Goal: Information Seeking & Learning: Learn about a topic

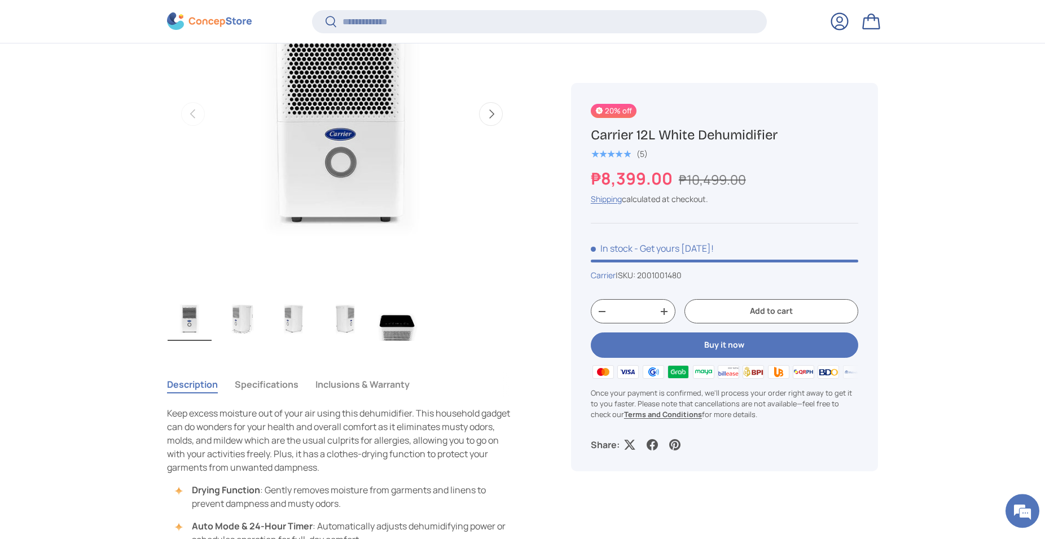
scroll to position [572, 0]
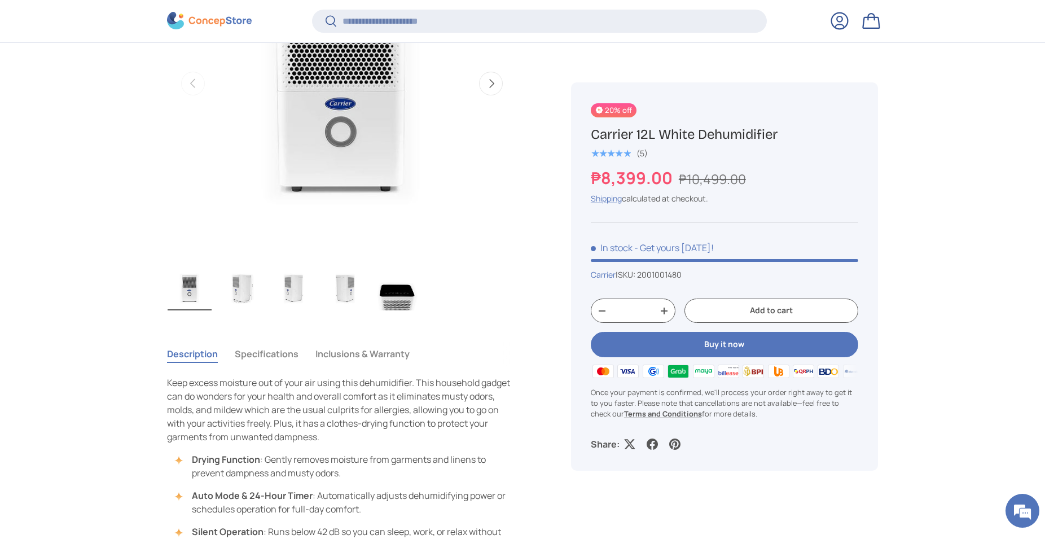
click at [255, 299] on img "Gallery Viewer" at bounding box center [241, 287] width 44 height 45
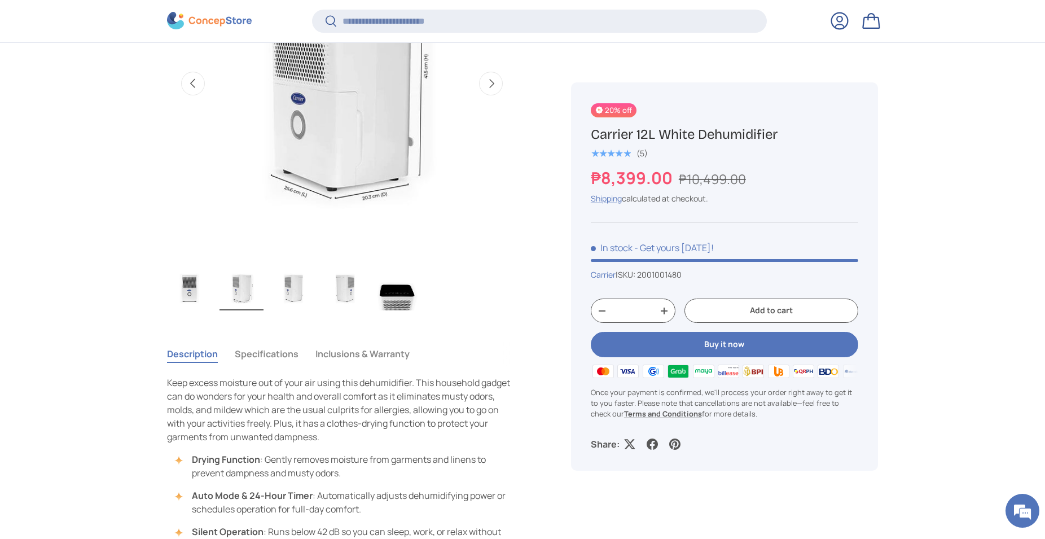
click at [285, 288] on img "Gallery Viewer" at bounding box center [293, 287] width 44 height 45
click at [384, 288] on img "Gallery Viewer" at bounding box center [397, 287] width 44 height 45
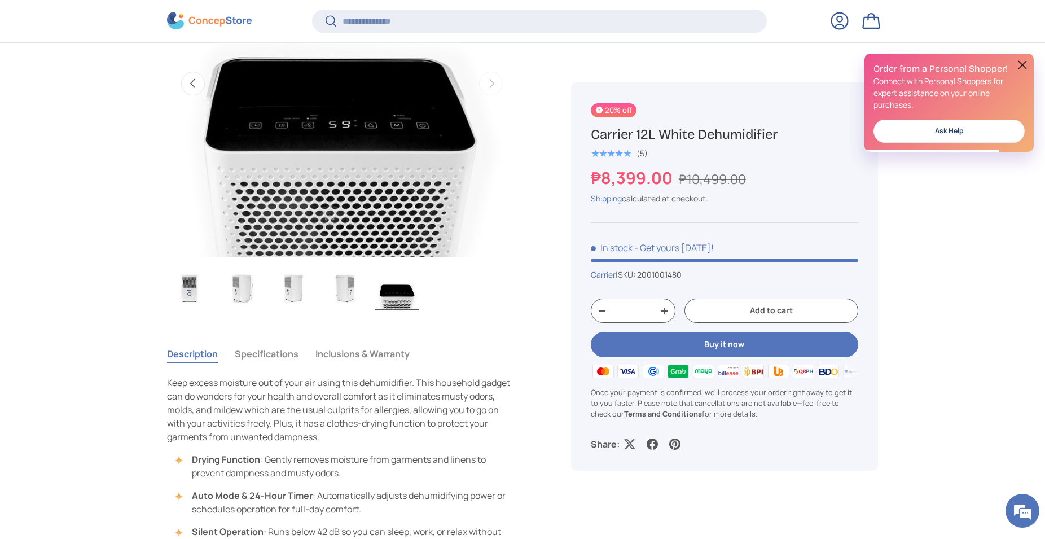
click at [349, 299] on img "Gallery Viewer" at bounding box center [345, 287] width 44 height 45
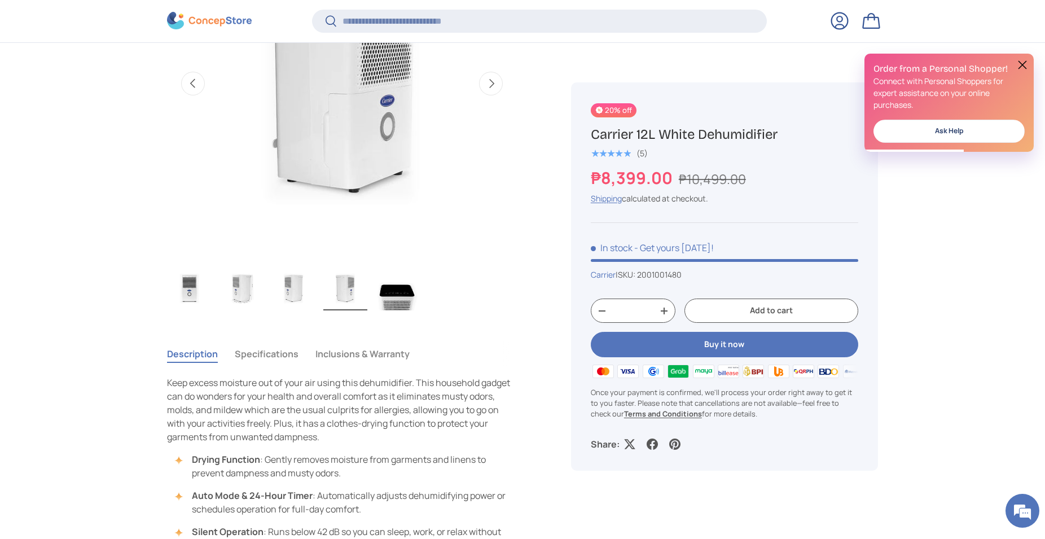
click at [299, 285] on img "Gallery Viewer" at bounding box center [293, 287] width 44 height 45
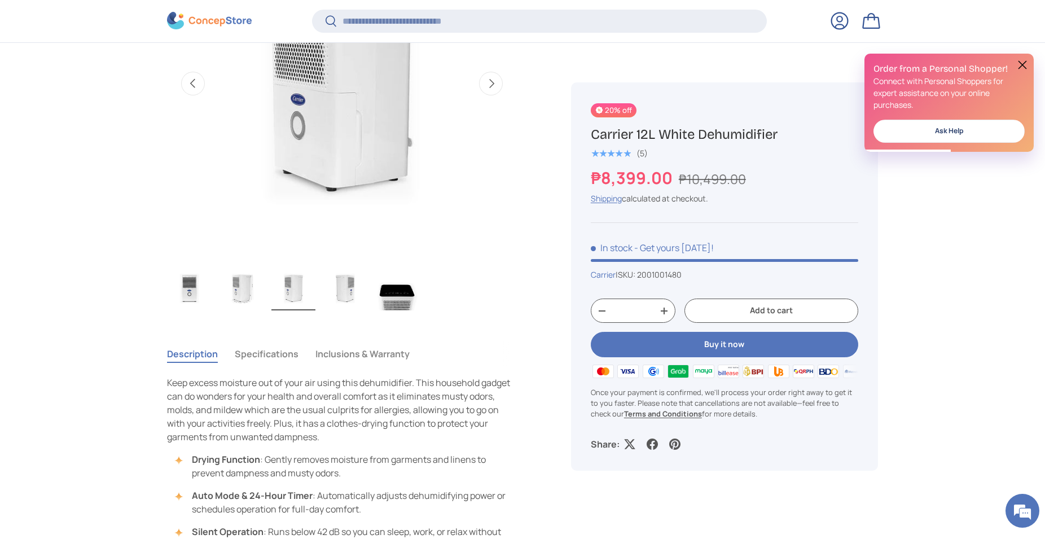
scroll to position [0, 0]
click at [239, 288] on img "Gallery Viewer" at bounding box center [241, 287] width 44 height 45
click at [174, 289] on img "Gallery Viewer" at bounding box center [190, 287] width 44 height 45
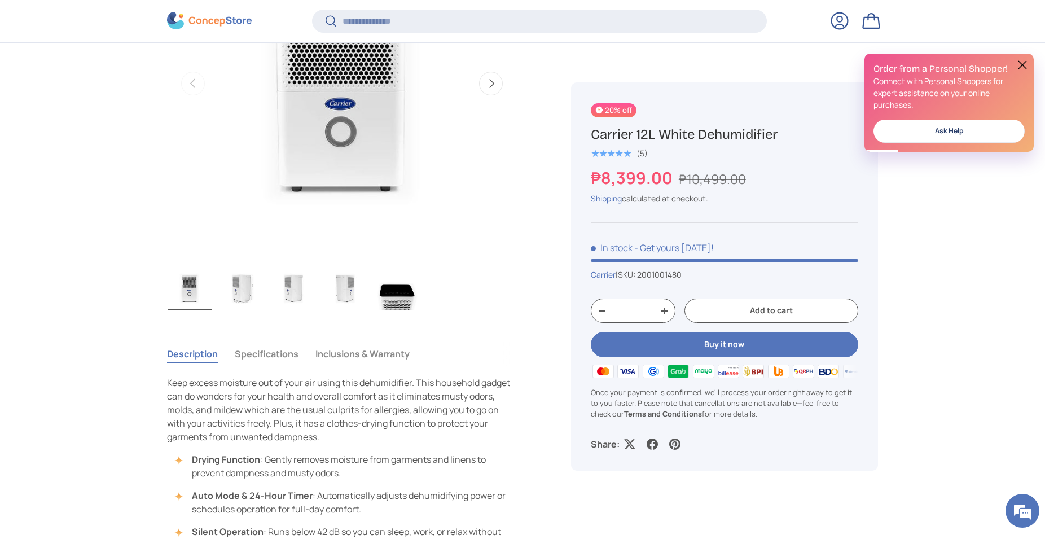
click at [223, 288] on img "Gallery Viewer" at bounding box center [241, 287] width 44 height 45
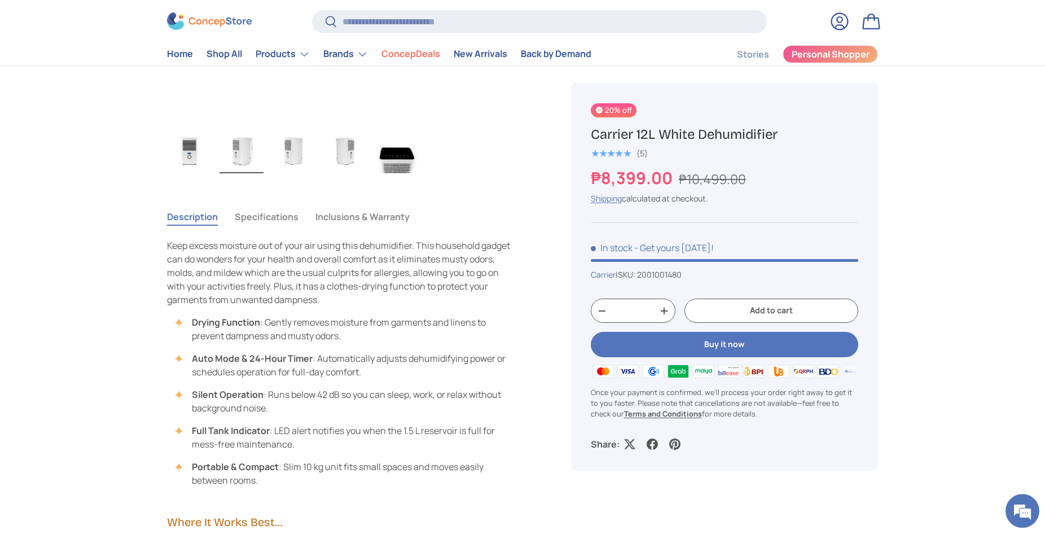
scroll to position [690, 0]
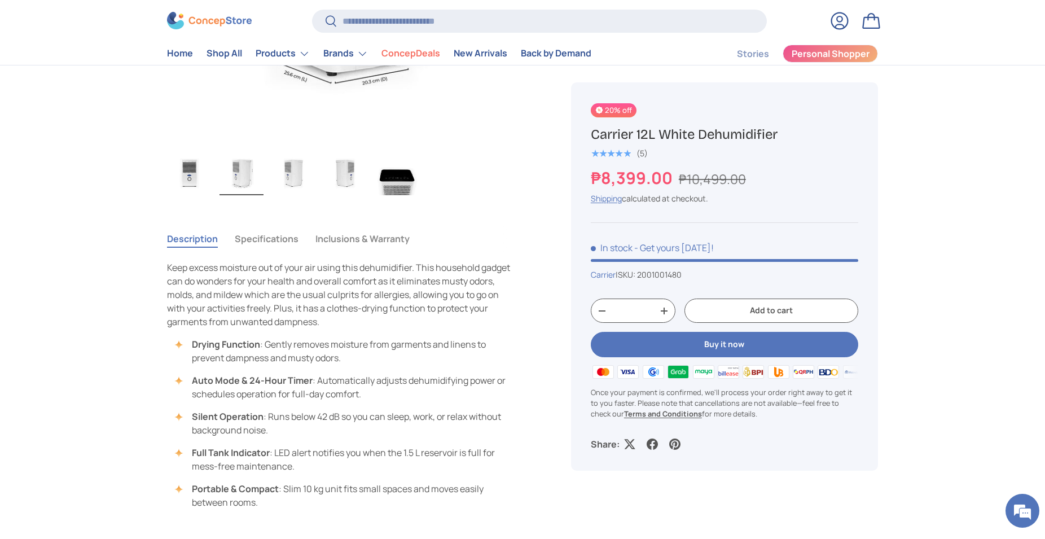
click at [293, 247] on button "Specifications" at bounding box center [267, 239] width 64 height 26
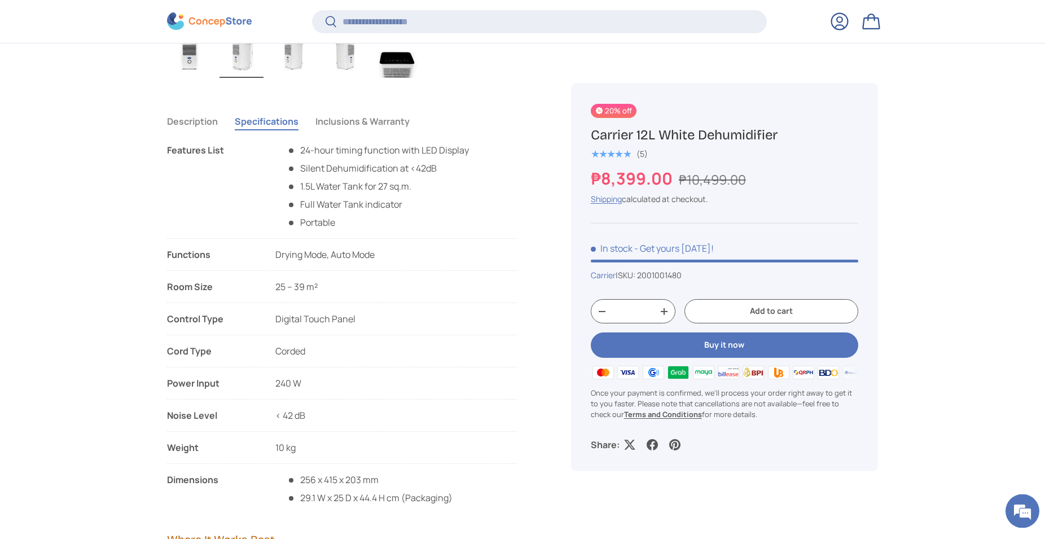
scroll to position [860, 0]
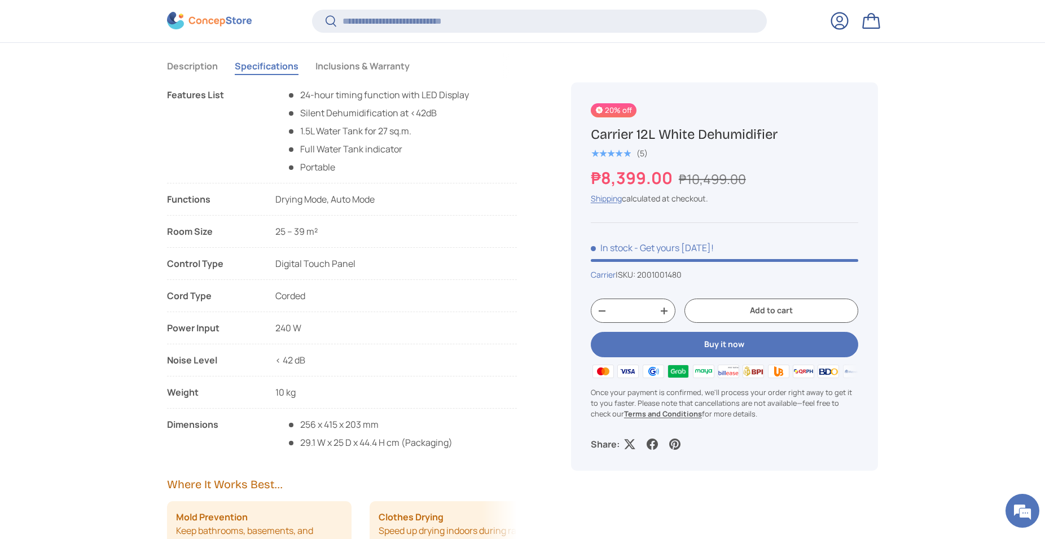
click at [474, 57] on div "Description Specifications Inclusions & Warranty" at bounding box center [342, 66] width 350 height 26
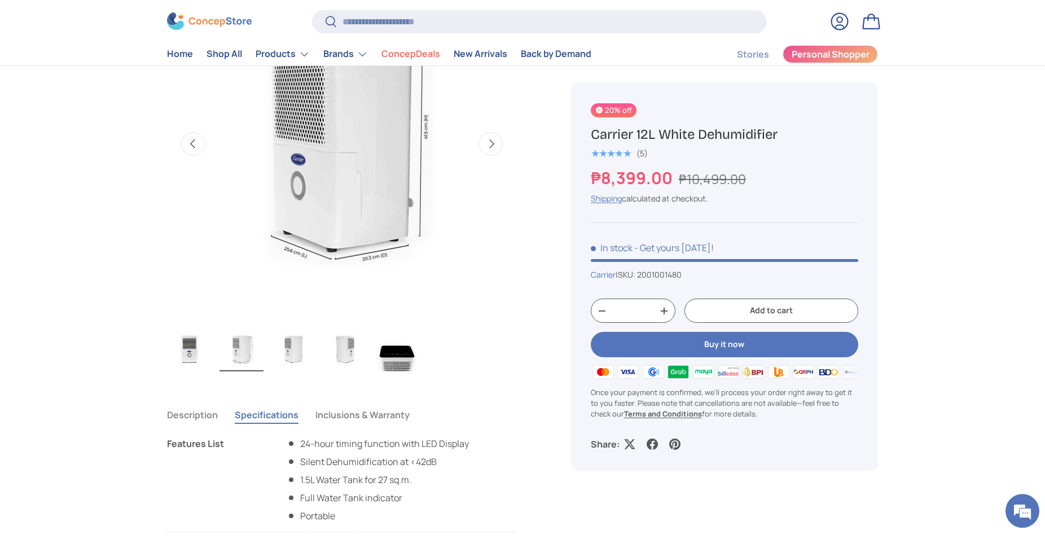
scroll to position [518, 0]
click at [394, 186] on img "Gallery Viewer" at bounding box center [343, 141] width 350 height 350
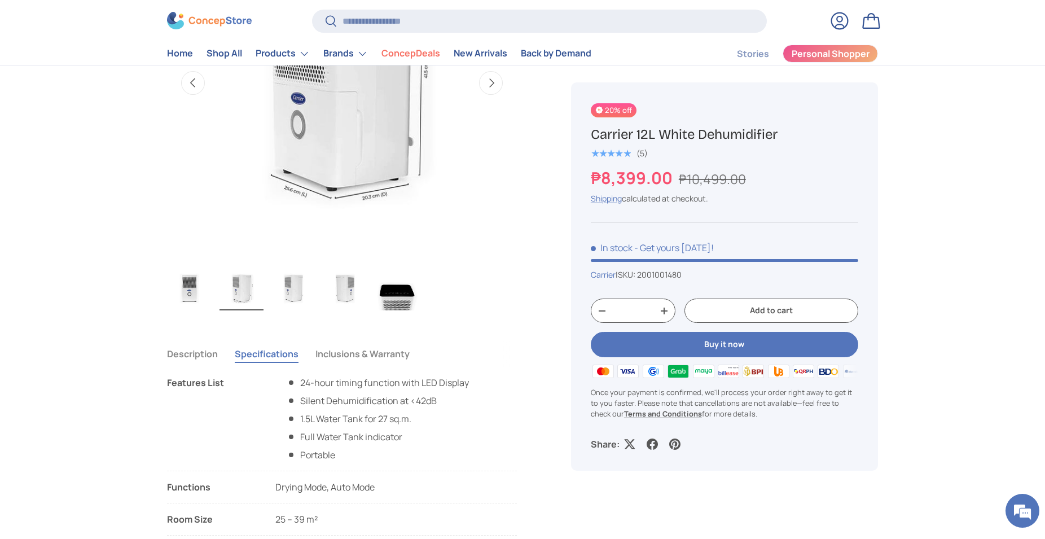
scroll to position [460, 0]
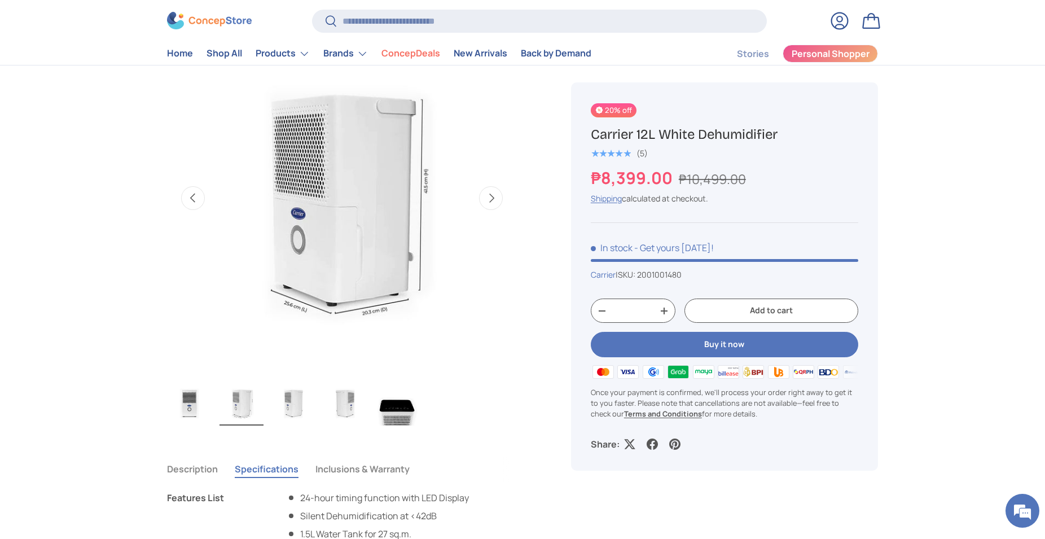
click at [222, 414] on img "Gallery Viewer" at bounding box center [241, 402] width 44 height 45
click at [238, 405] on img "Gallery Viewer" at bounding box center [241, 402] width 44 height 45
click at [256, 404] on img "Gallery Viewer" at bounding box center [241, 402] width 44 height 45
click at [254, 404] on img "Gallery Viewer" at bounding box center [241, 402] width 44 height 45
click at [309, 404] on img "Gallery Viewer" at bounding box center [293, 402] width 44 height 45
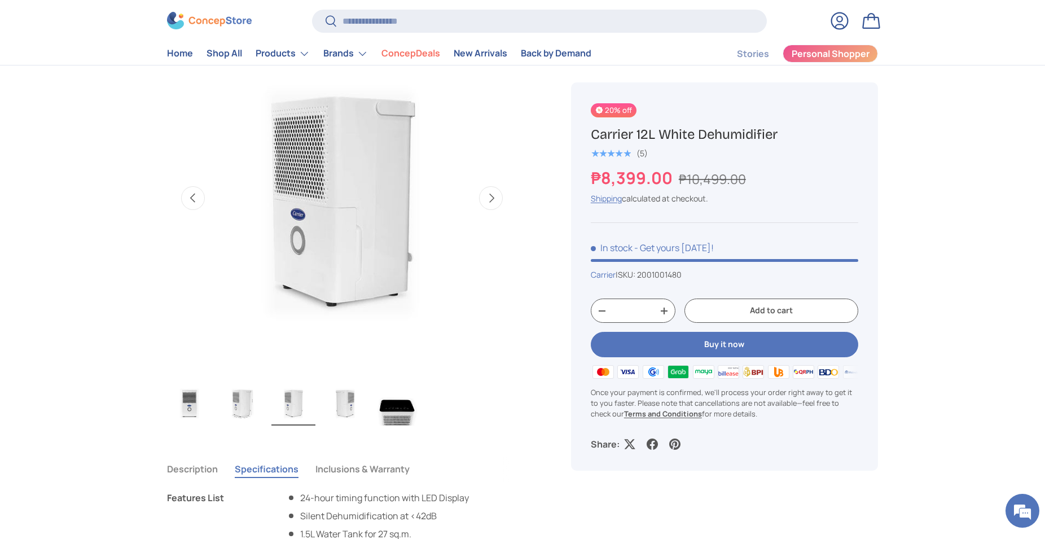
click at [326, 406] on img "Gallery Viewer" at bounding box center [345, 402] width 44 height 45
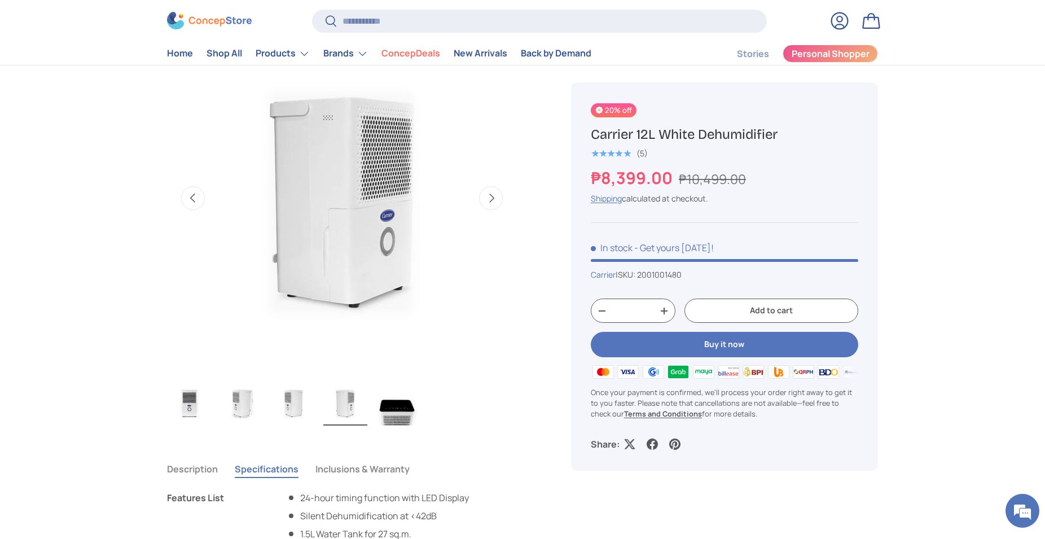
click at [386, 406] on img "Gallery Viewer" at bounding box center [397, 402] width 44 height 45
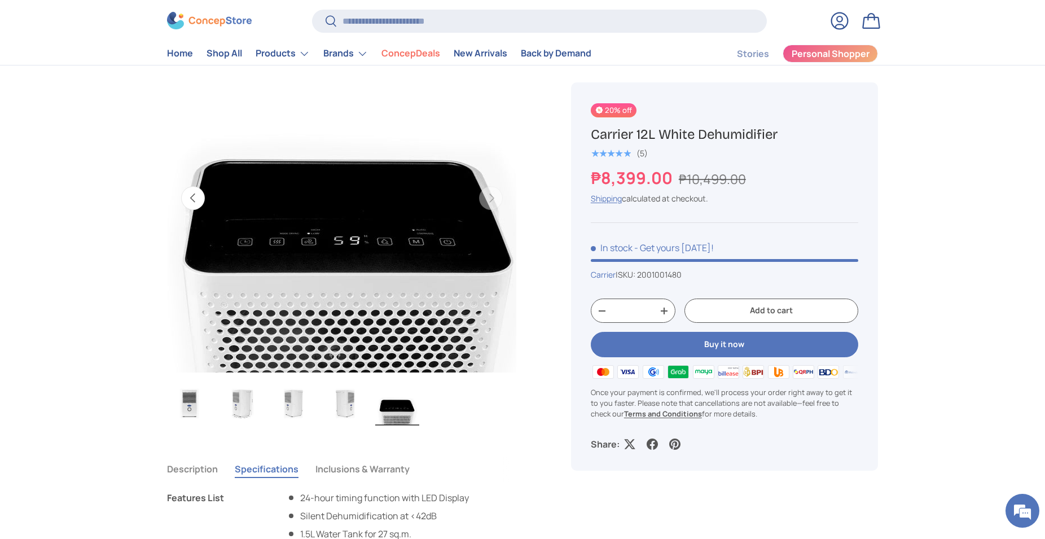
click at [304, 233] on img "Gallery Viewer" at bounding box center [342, 198] width 350 height 350
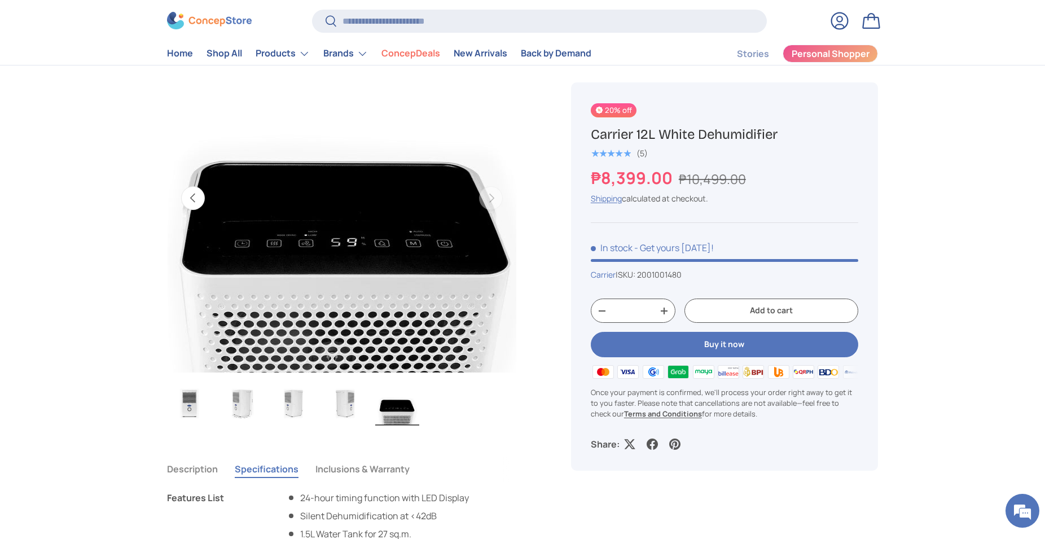
click at [316, 225] on img "Gallery Viewer" at bounding box center [342, 198] width 350 height 350
click at [315, 227] on img "Gallery Viewer" at bounding box center [342, 198] width 350 height 350
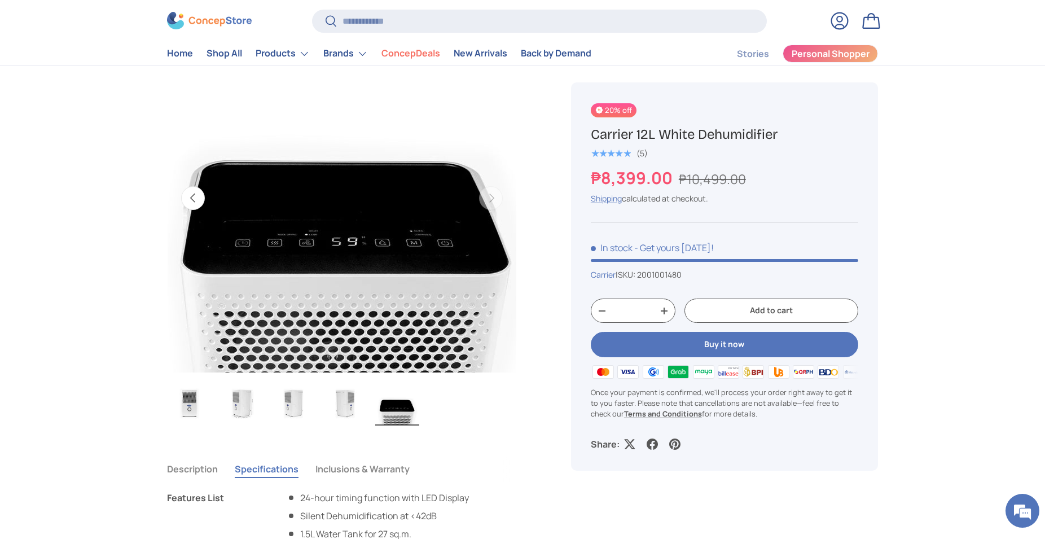
click at [315, 229] on img "Gallery Viewer" at bounding box center [342, 198] width 350 height 350
click at [316, 230] on img "Gallery Viewer" at bounding box center [342, 198] width 350 height 350
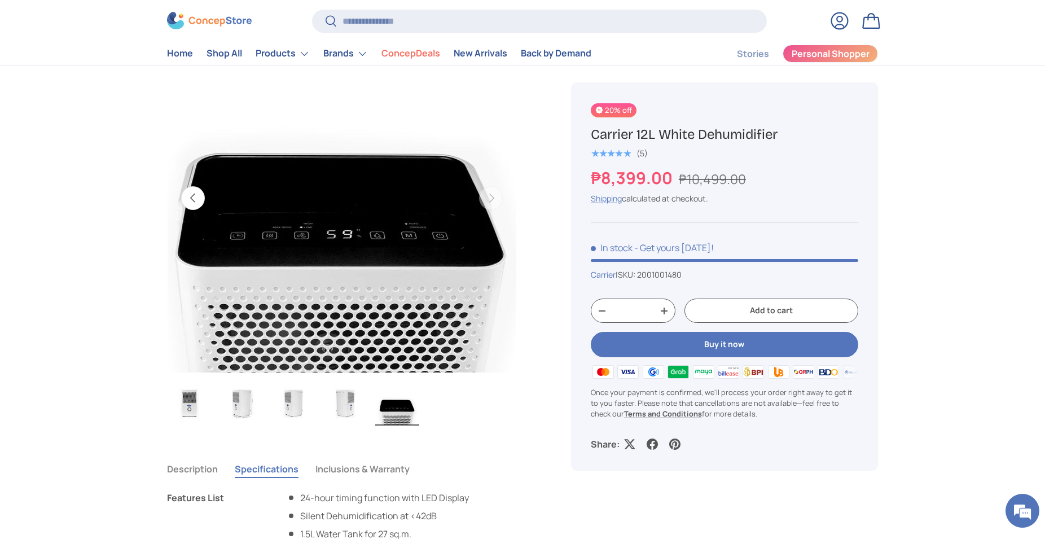
click at [340, 262] on img "Gallery Viewer" at bounding box center [342, 198] width 350 height 350
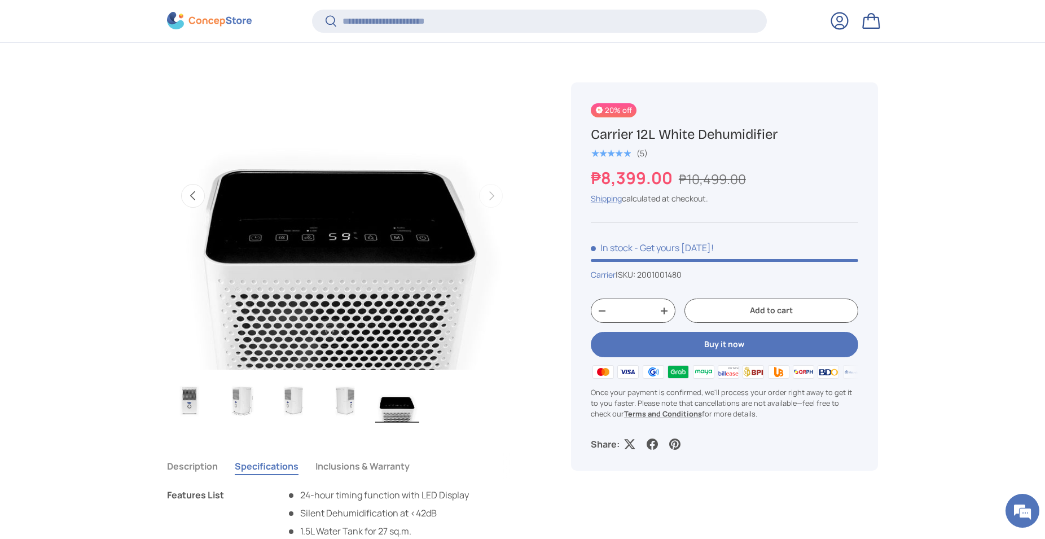
scroll to position [860, 0]
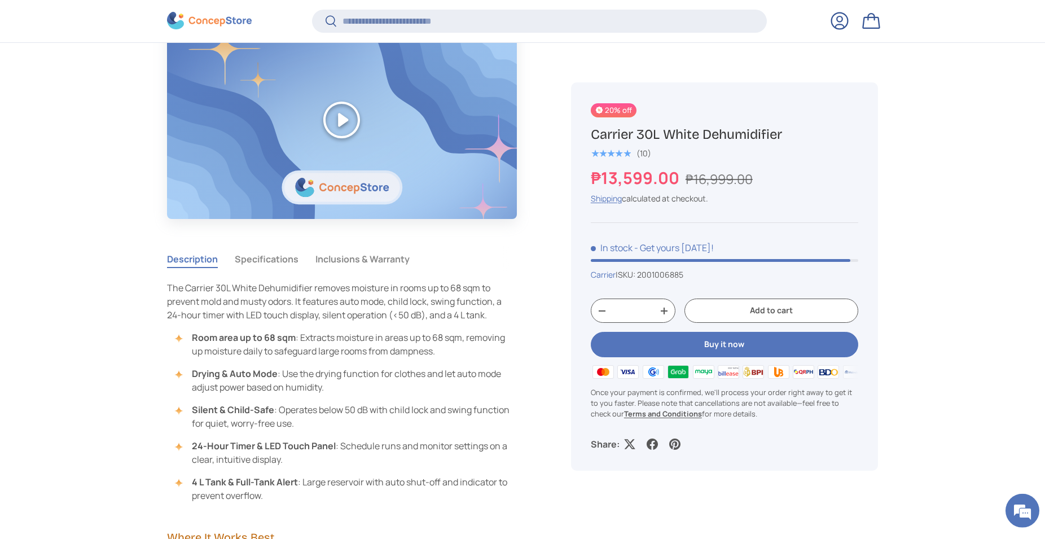
scroll to position [918, 0]
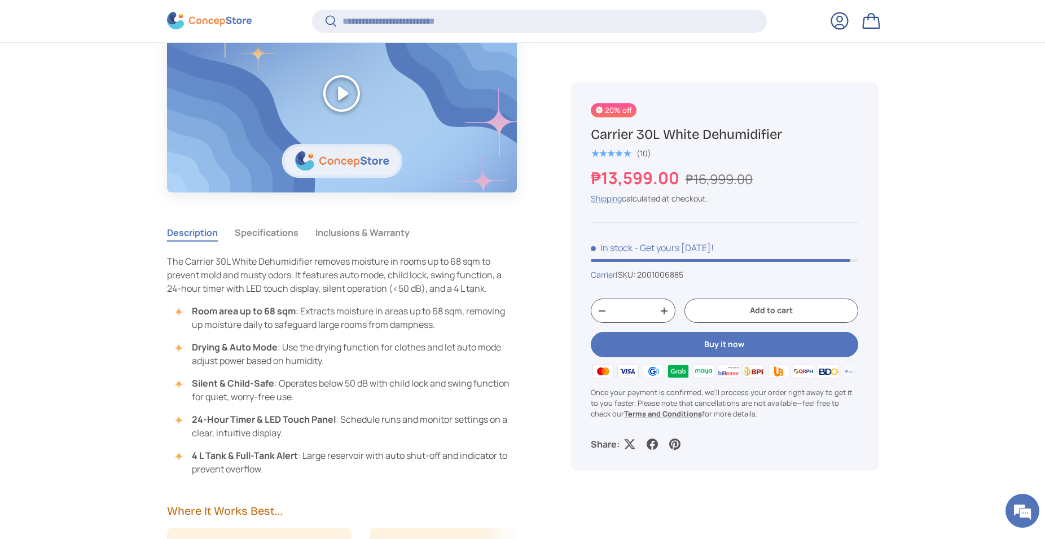
click at [265, 232] on button "Specifications" at bounding box center [267, 232] width 64 height 26
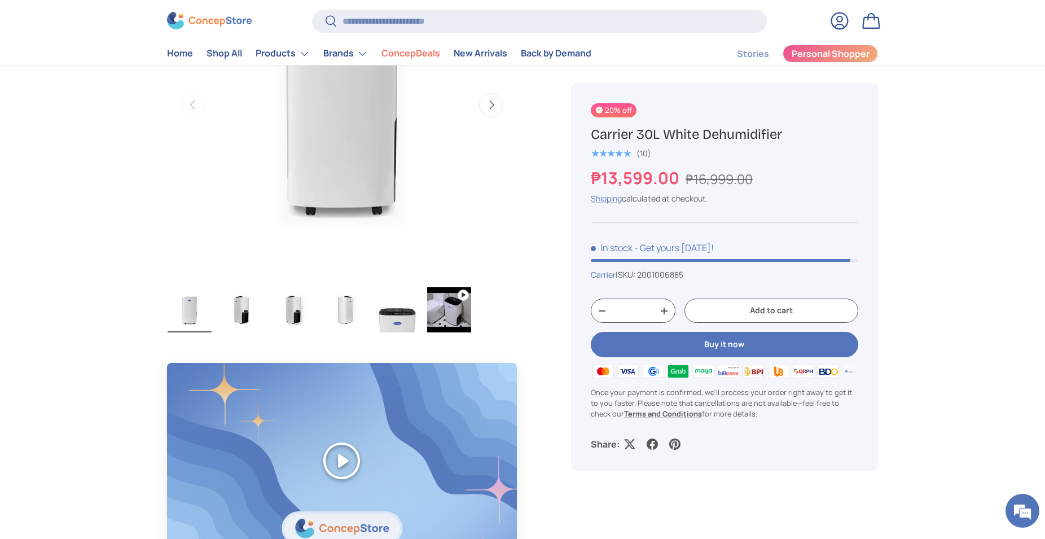
scroll to position [518, 0]
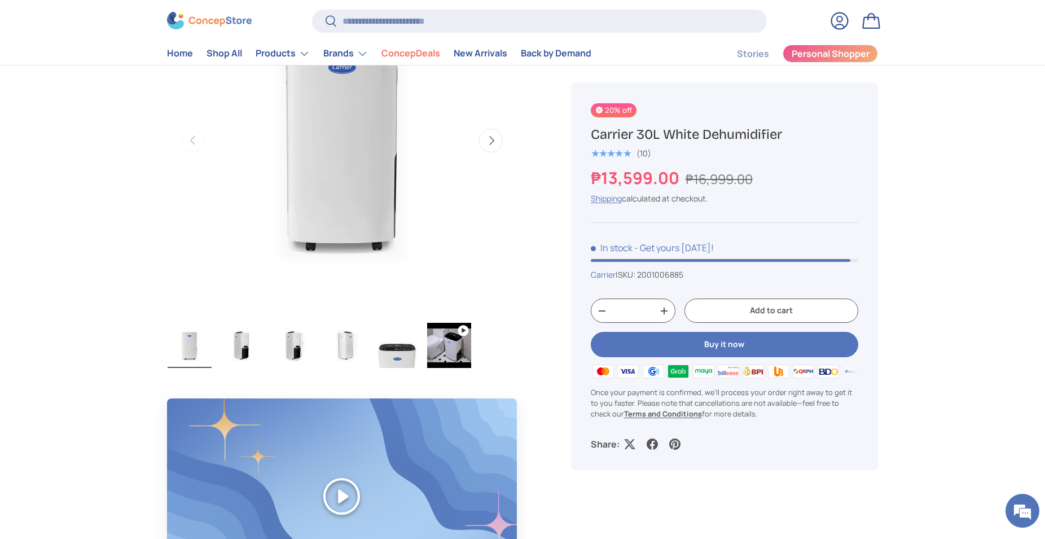
click at [283, 351] on img "Gallery Viewer" at bounding box center [293, 345] width 44 height 45
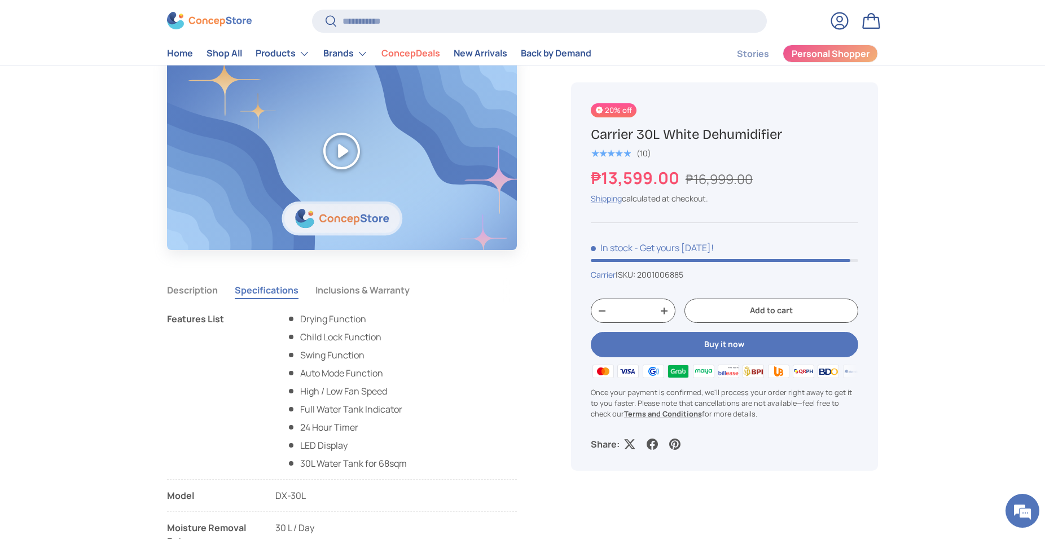
scroll to position [805, 0]
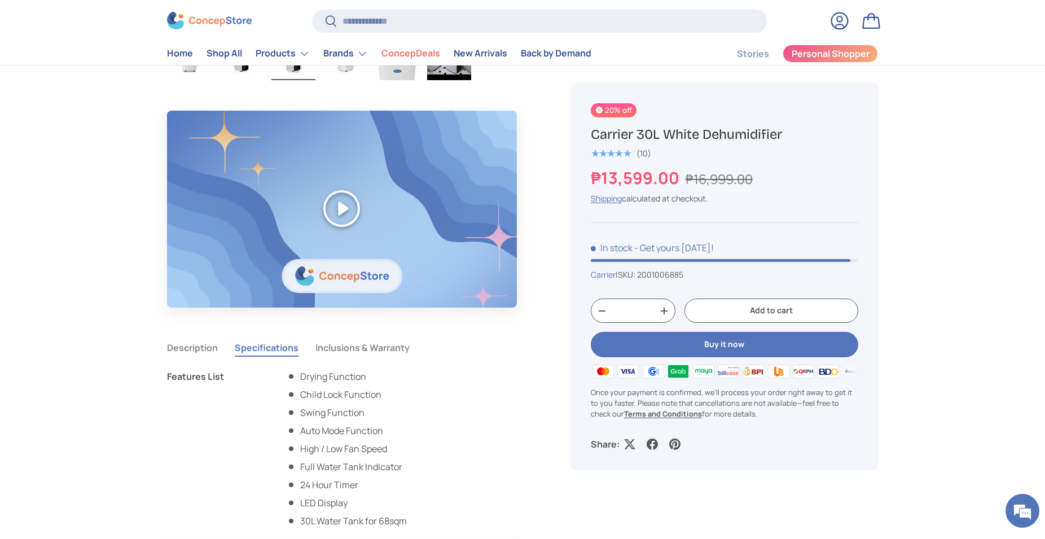
click at [351, 209] on button "Play" at bounding box center [342, 209] width 350 height 196
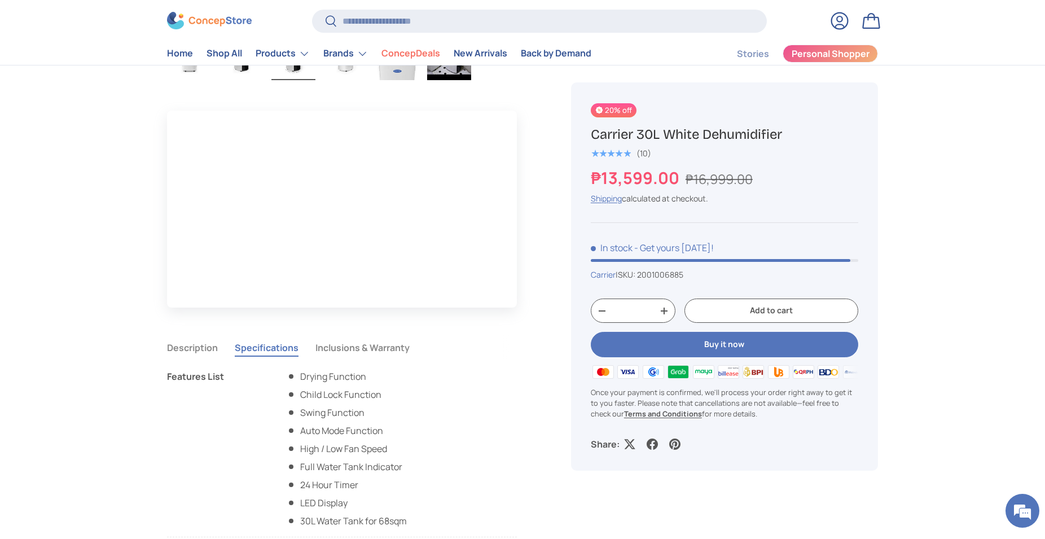
scroll to position [575, 0]
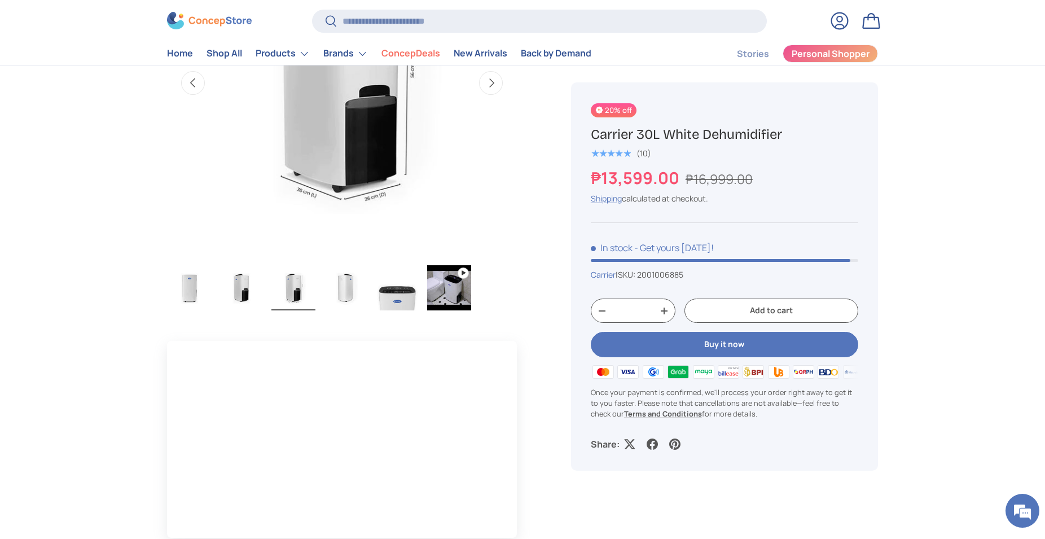
click at [406, 280] on img "Gallery Viewer" at bounding box center [397, 287] width 44 height 45
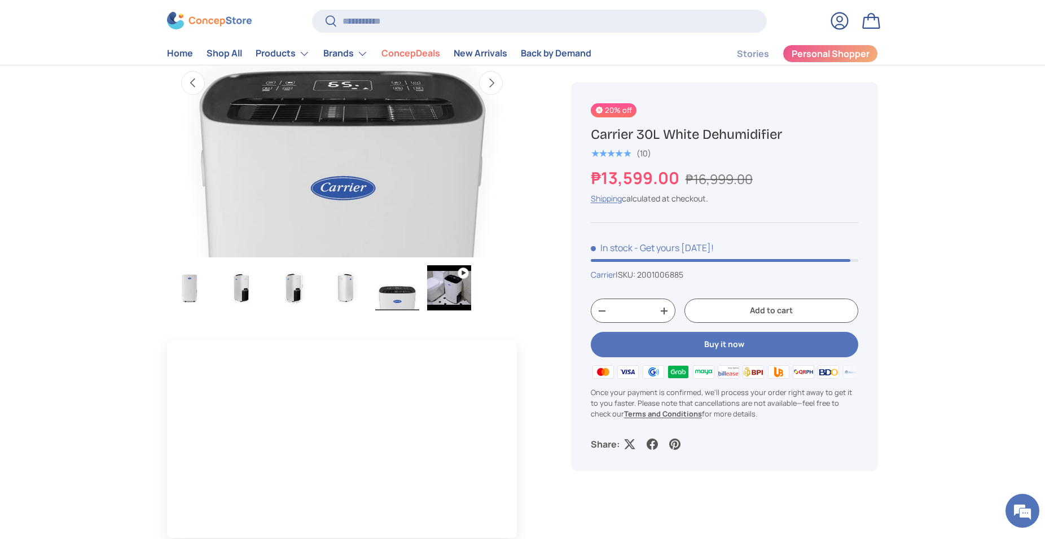
click at [291, 92] on img "Gallery Viewer" at bounding box center [342, 83] width 350 height 350
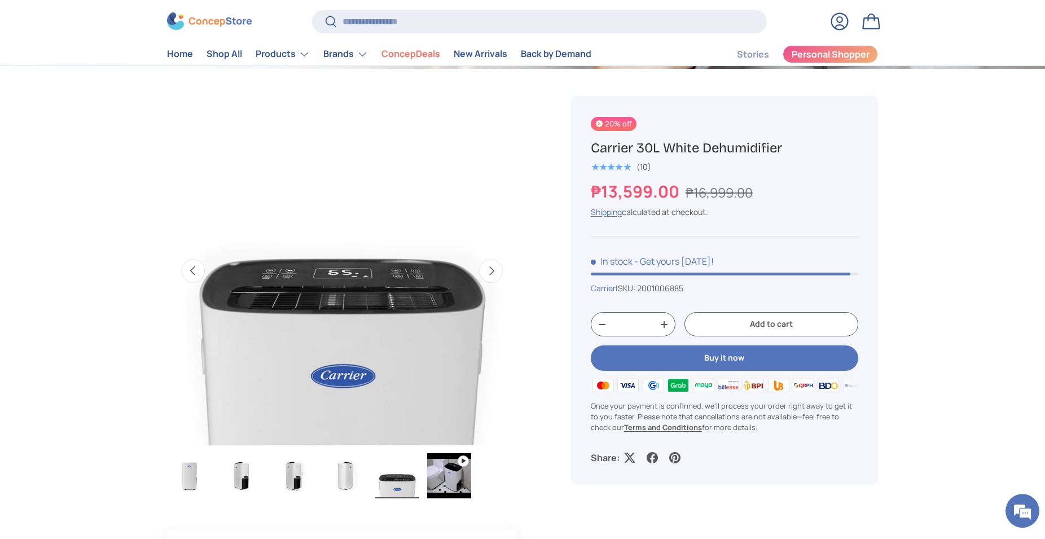
scroll to position [345, 0]
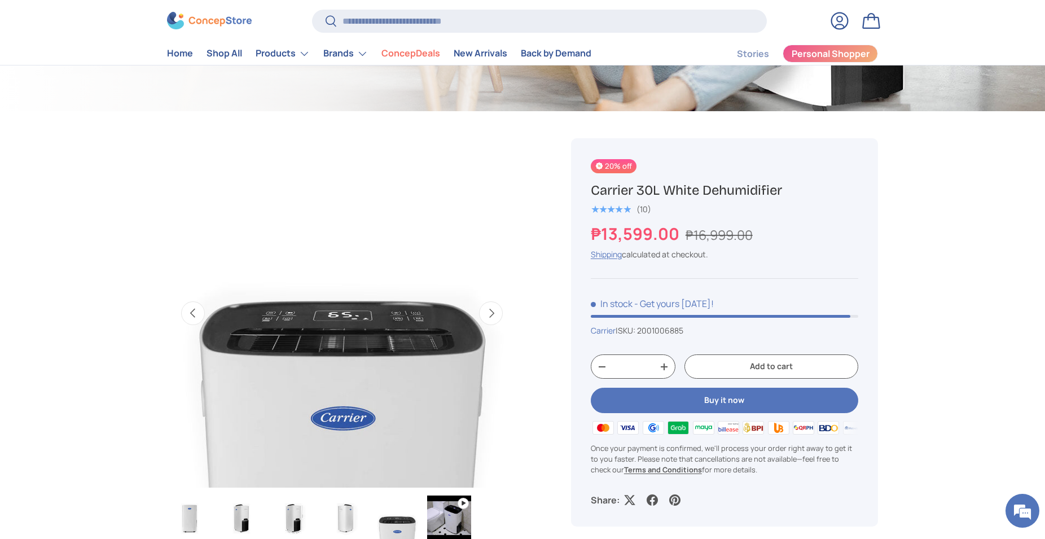
click at [296, 514] on img "Gallery Viewer" at bounding box center [293, 517] width 44 height 45
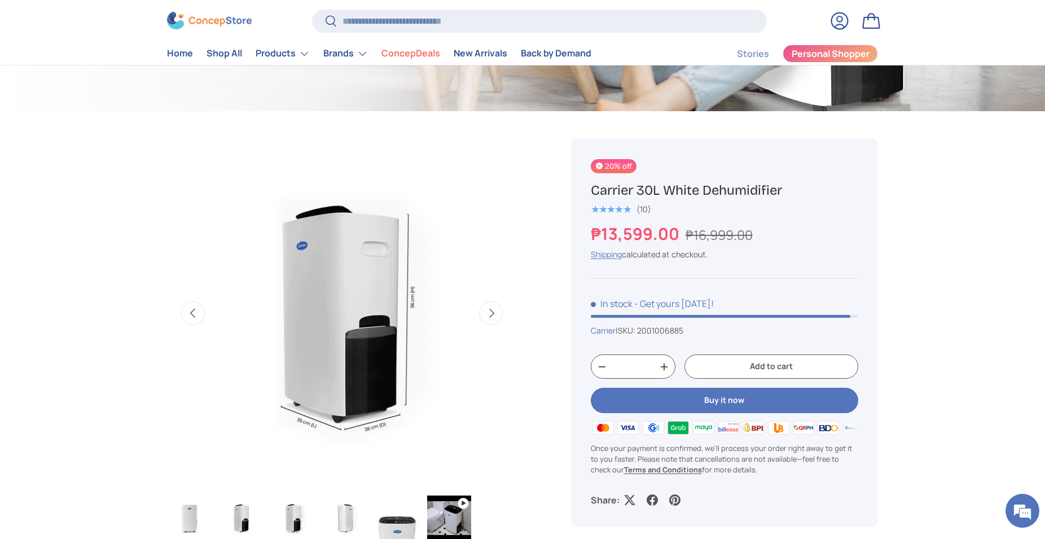
click at [262, 517] on img "Gallery Viewer" at bounding box center [241, 517] width 44 height 45
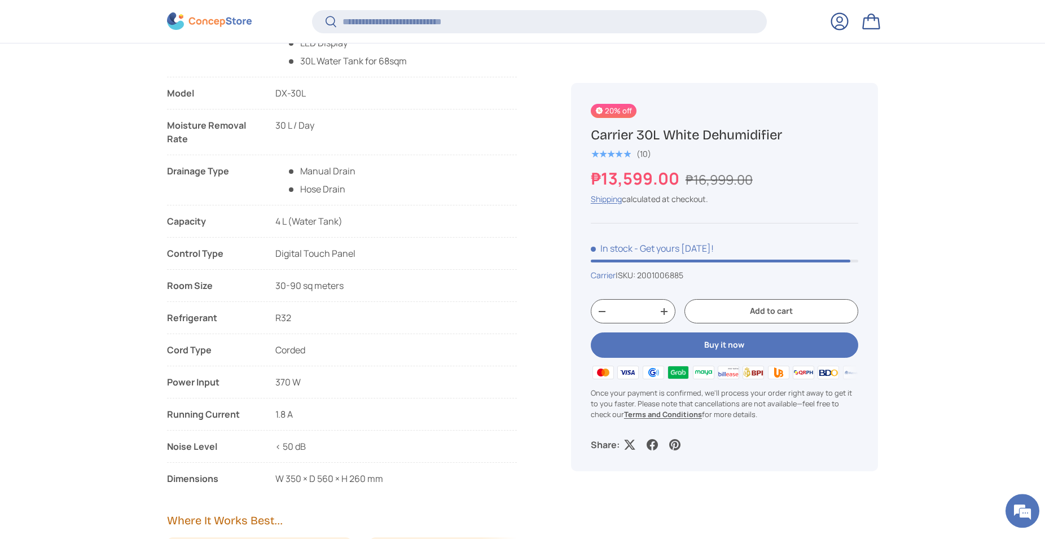
scroll to position [1263, 0]
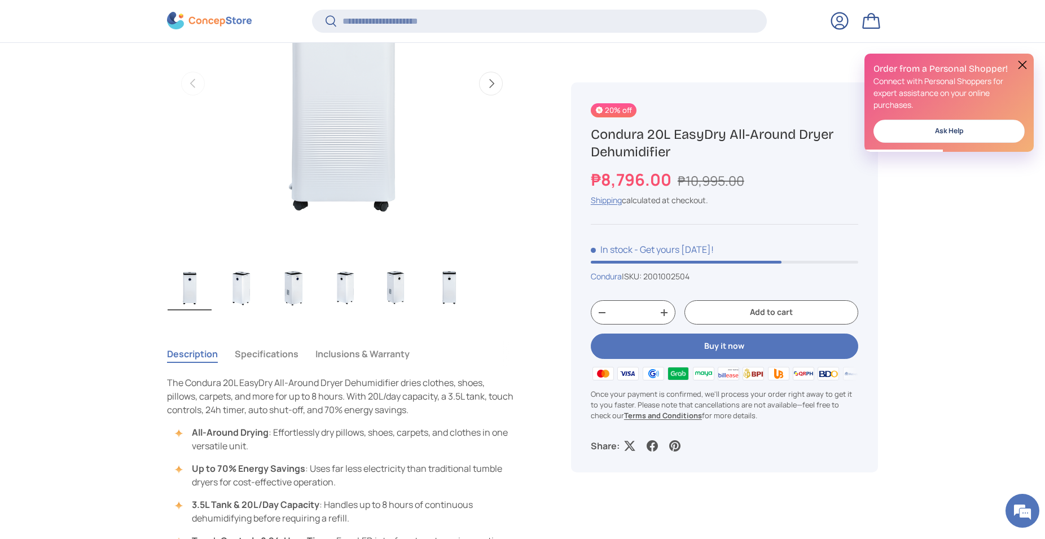
drag, startPoint x: 237, startPoint y: 296, endPoint x: 247, endPoint y: 292, distance: 10.6
click at [239, 296] on img "Gallery Viewer" at bounding box center [241, 287] width 44 height 45
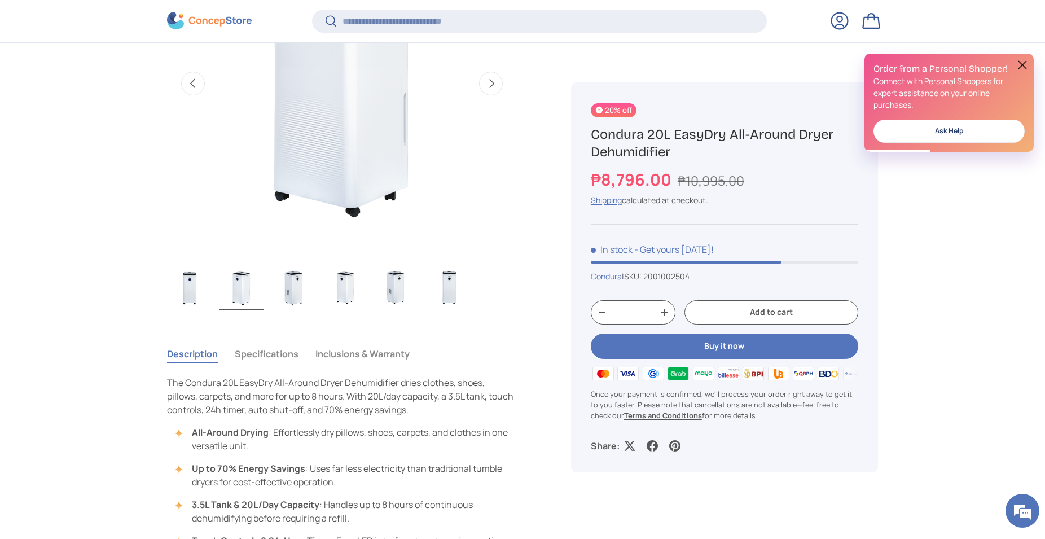
click at [293, 288] on img "Gallery Viewer" at bounding box center [293, 287] width 44 height 45
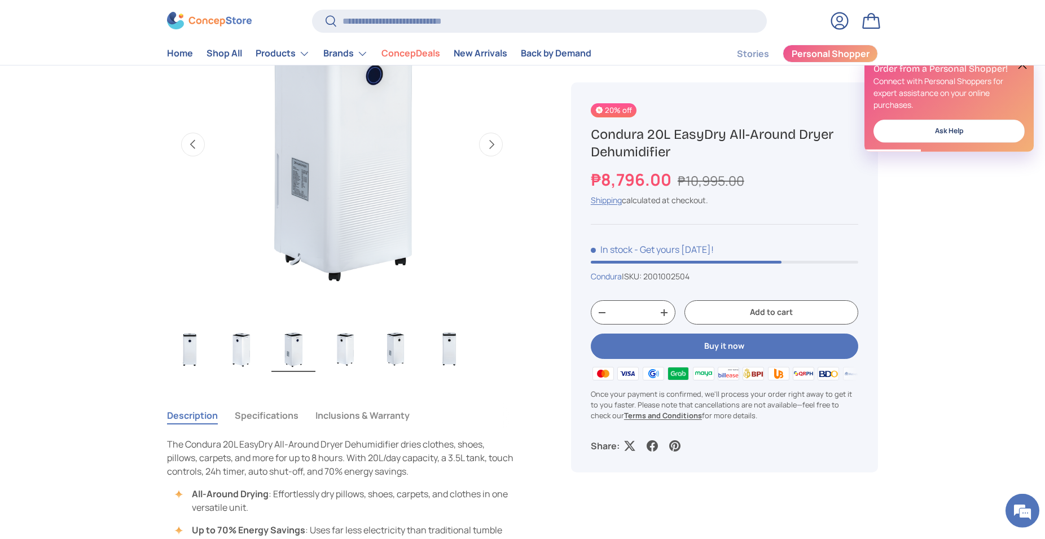
scroll to position [460, 0]
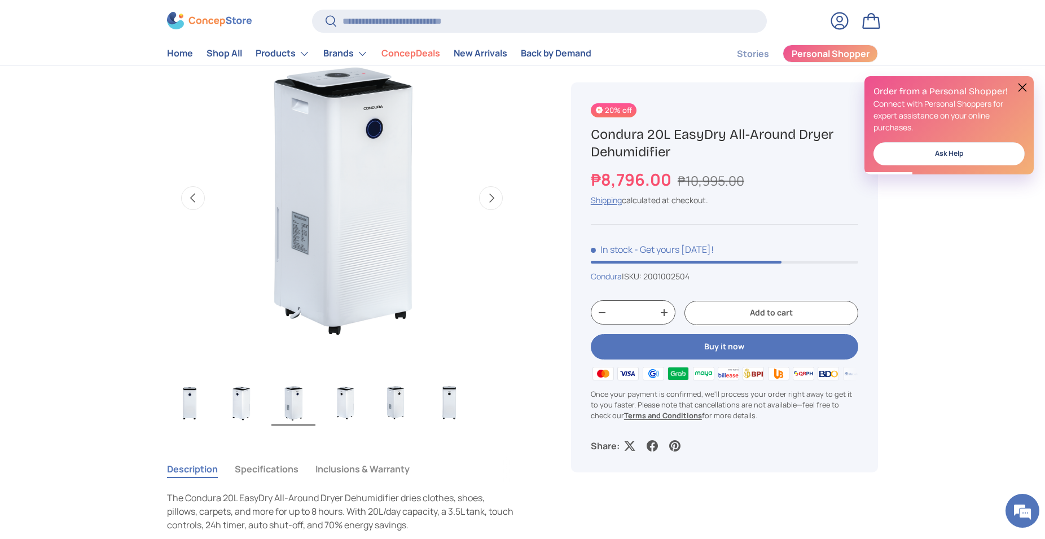
click at [350, 401] on img "Gallery Viewer" at bounding box center [345, 402] width 44 height 45
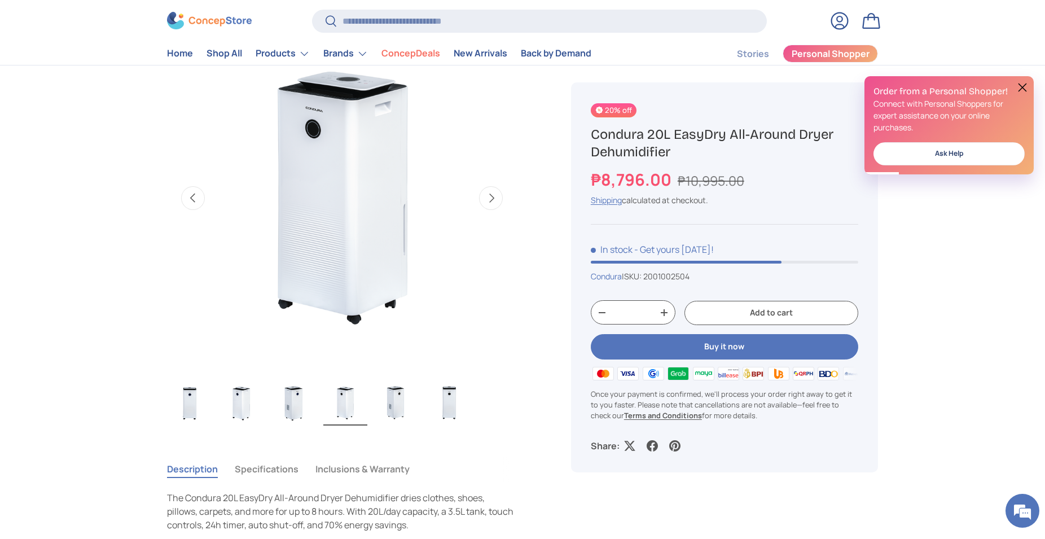
click at [389, 401] on img "Gallery Viewer" at bounding box center [397, 402] width 44 height 45
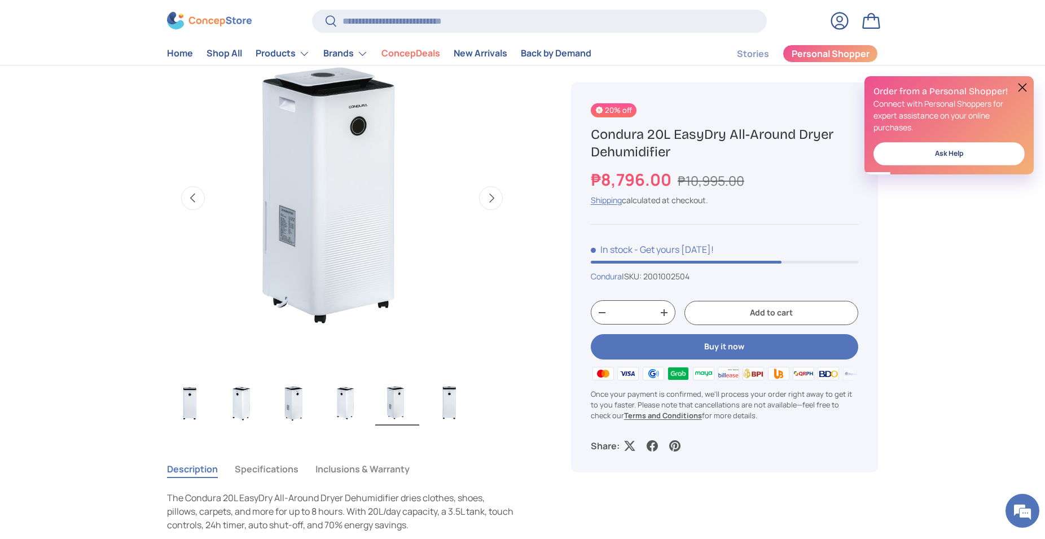
click at [418, 405] on img "Gallery Viewer" at bounding box center [397, 402] width 44 height 45
click at [443, 404] on img "Gallery Viewer" at bounding box center [449, 402] width 44 height 45
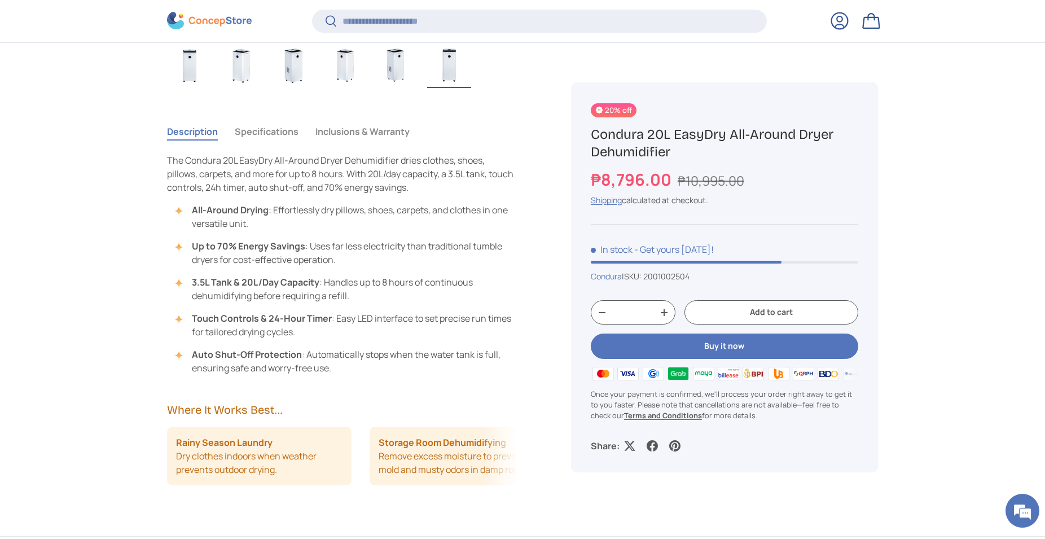
scroll to position [803, 0]
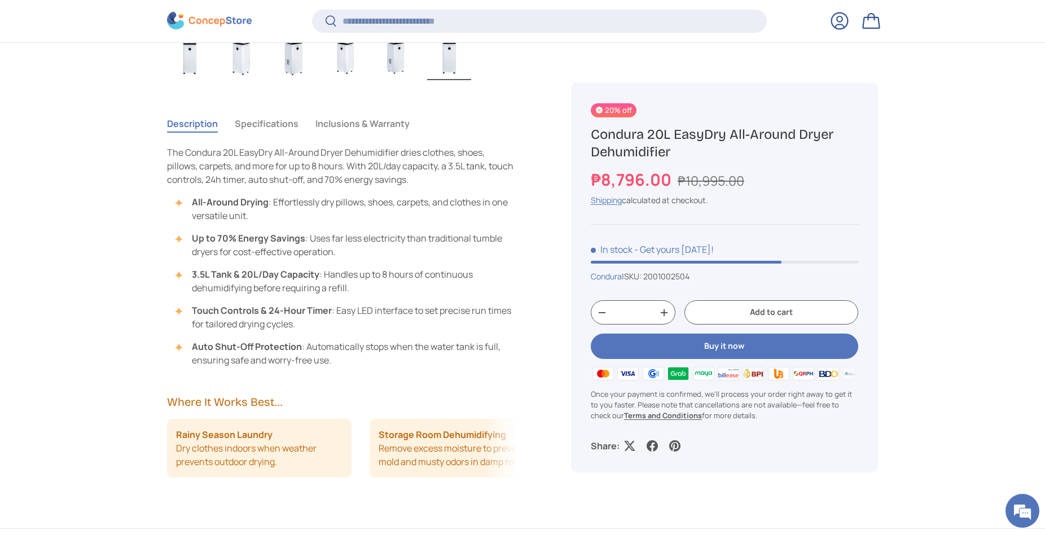
click at [288, 118] on button "Specifications" at bounding box center [267, 124] width 64 height 26
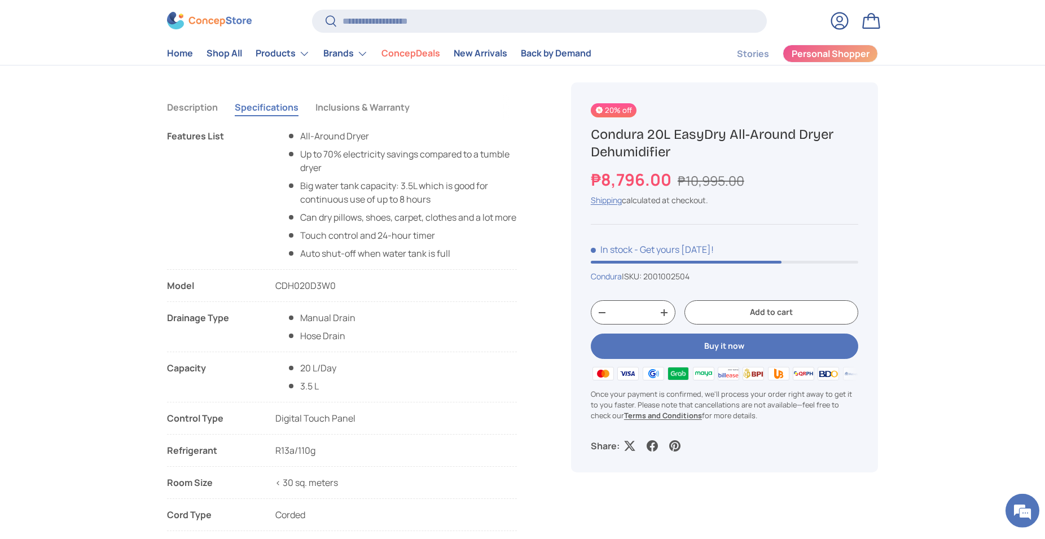
scroll to position [748, 0]
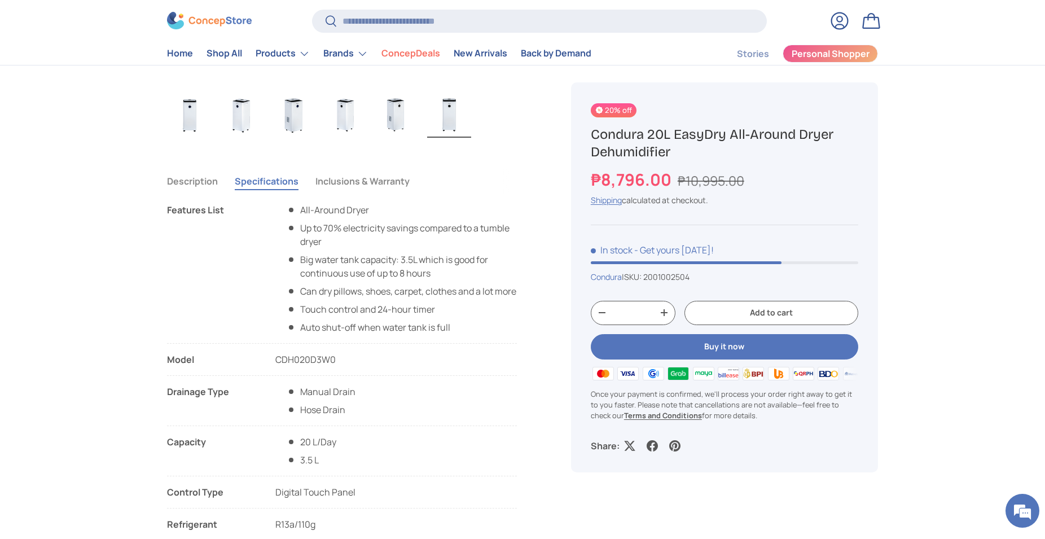
click at [357, 180] on button "Inclusions & Warranty" at bounding box center [362, 181] width 94 height 26
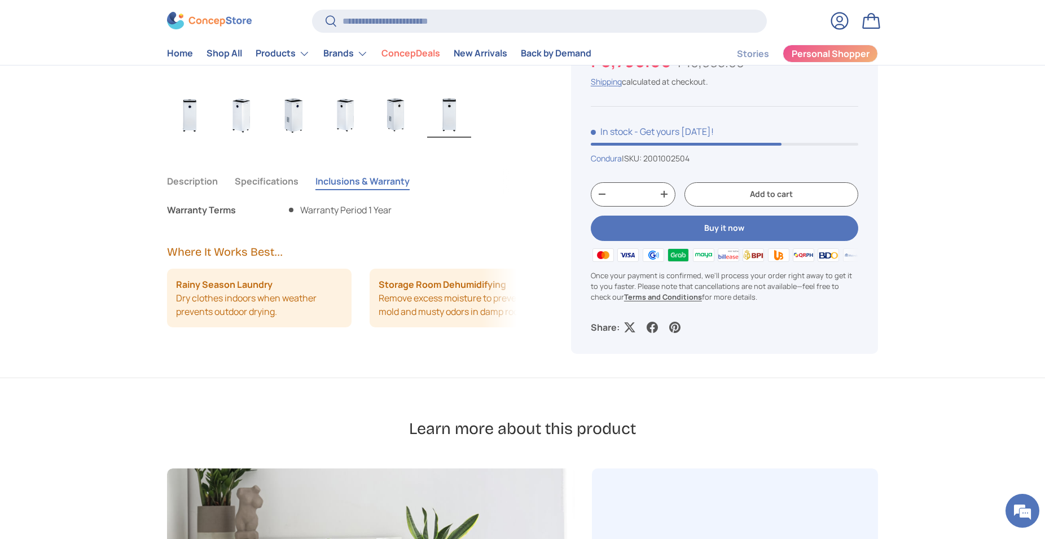
click at [200, 176] on button "Description" at bounding box center [192, 181] width 51 height 26
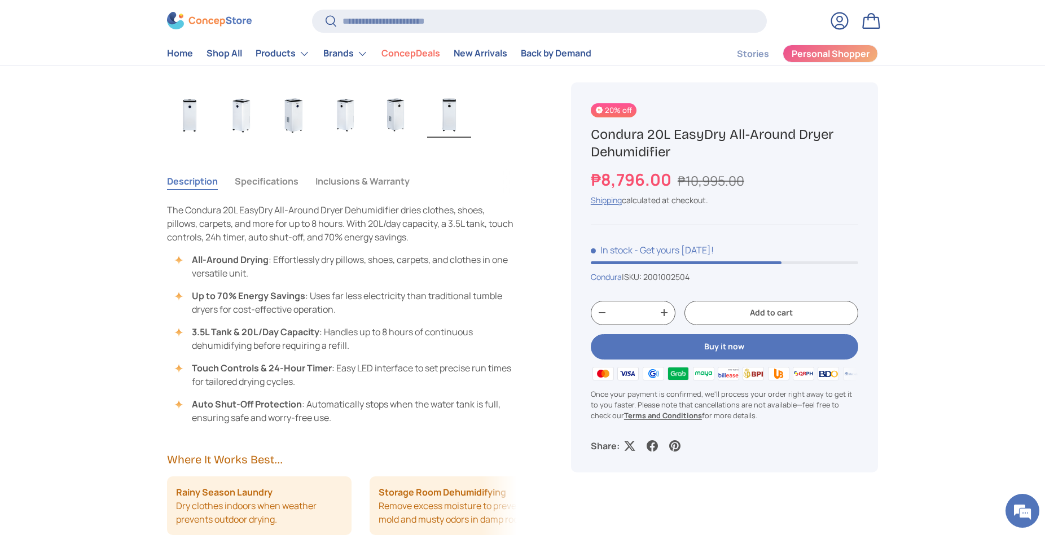
click at [275, 184] on button "Specifications" at bounding box center [267, 181] width 64 height 26
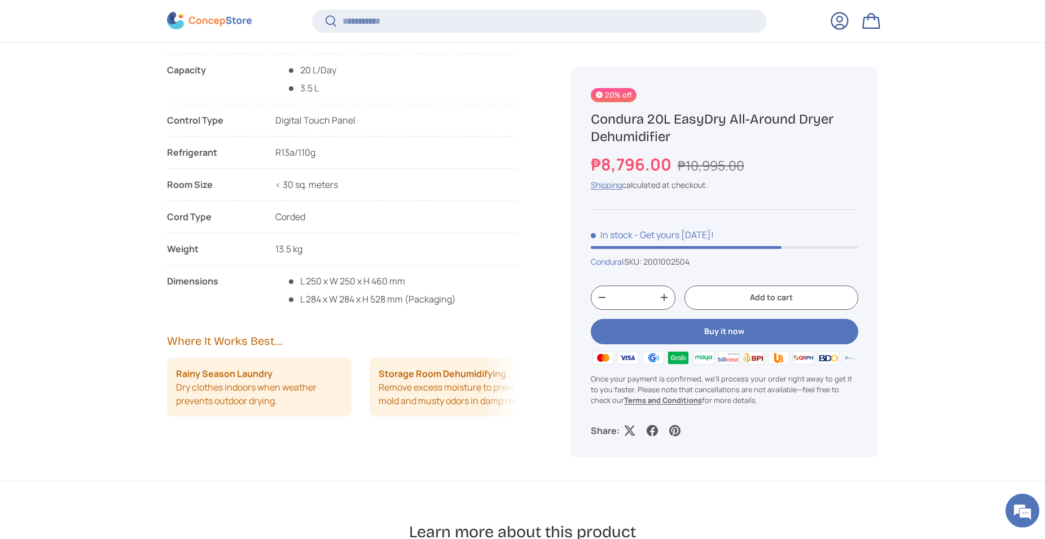
scroll to position [1148, 0]
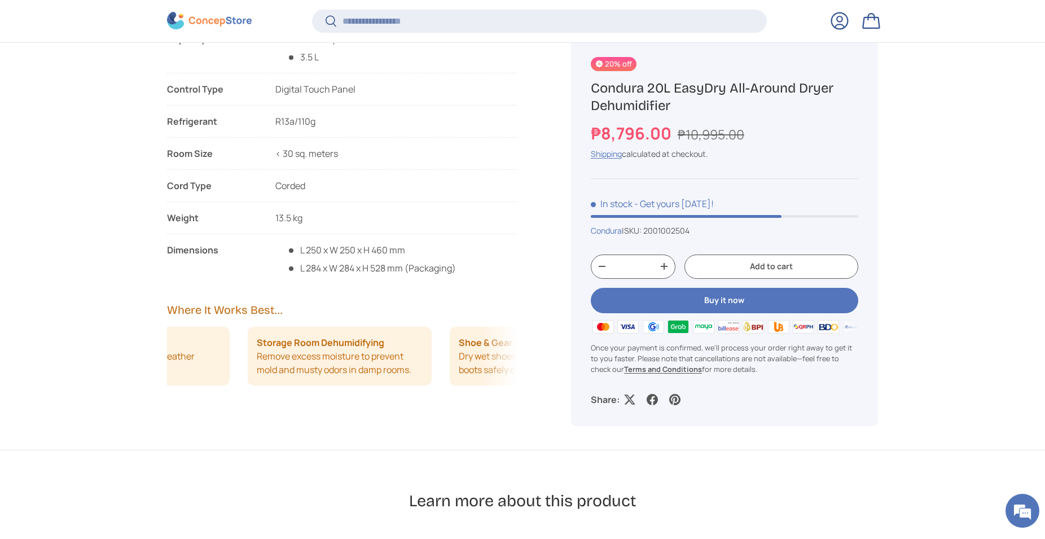
drag, startPoint x: 468, startPoint y: 361, endPoint x: 372, endPoint y: 363, distance: 95.3
click at [373, 364] on li "Storage Room Dehumidifying Remove excess moisture to prevent mold and musty odo…" at bounding box center [340, 356] width 184 height 59
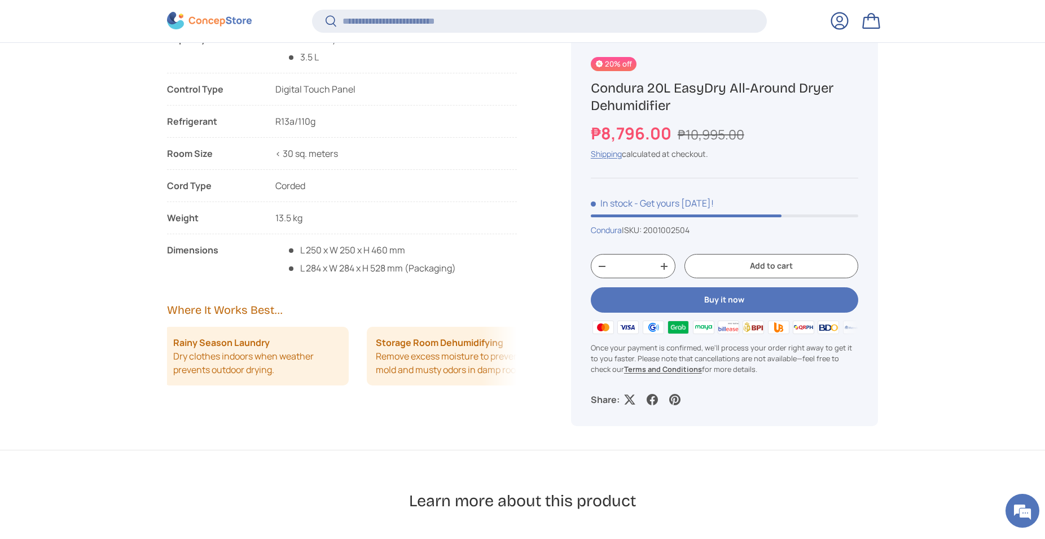
scroll to position [0, 1]
drag, startPoint x: 430, startPoint y: 373, endPoint x: 489, endPoint y: 356, distance: 61.4
click at [489, 356] on ul "Rainy Season Laundry Dry clothes indoors when weather prevents outdoor drying. …" at bounding box center [341, 356] width 350 height 59
drag, startPoint x: 455, startPoint y: 369, endPoint x: 322, endPoint y: 381, distance: 133.0
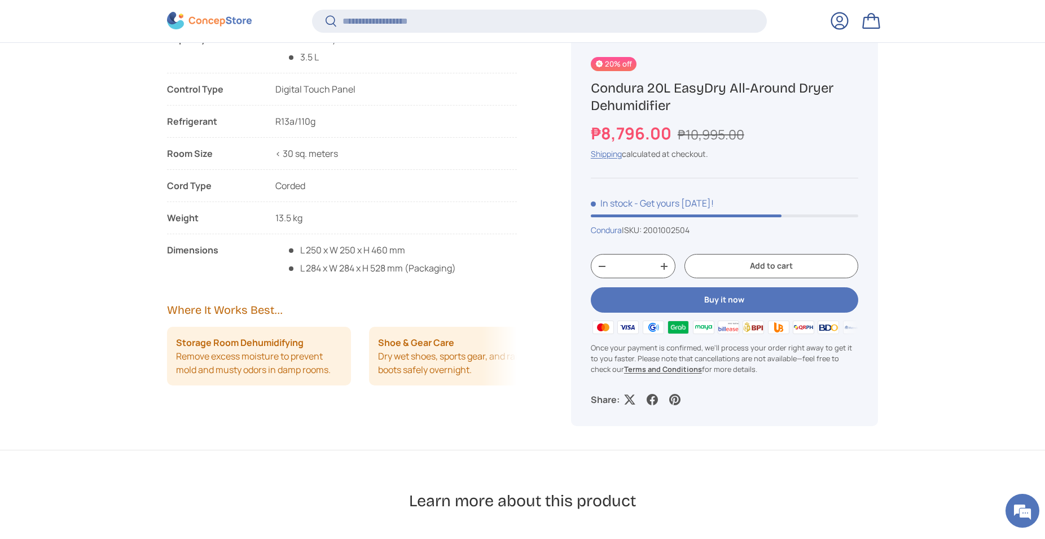
click at [322, 381] on li "Storage Room Dehumidifying Remove excess moisture to prevent mold and musty odo…" at bounding box center [259, 356] width 184 height 59
drag, startPoint x: 418, startPoint y: 374, endPoint x: 343, endPoint y: 381, distance: 74.8
click at [343, 381] on li "Shoe & Gear Care Dry wet shoes, sports gear, and rain boots safely overnight." at bounding box center [259, 356] width 184 height 59
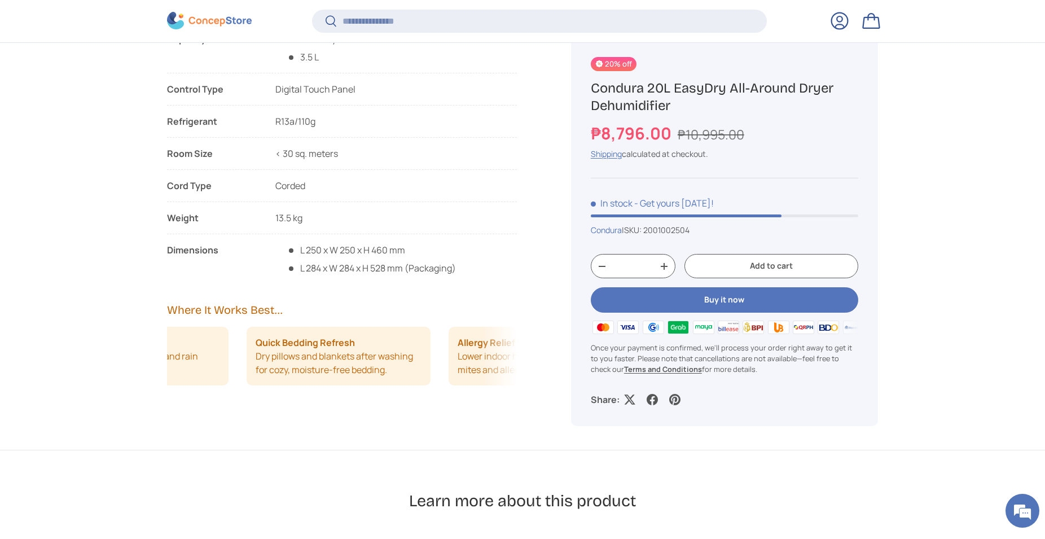
drag, startPoint x: 402, startPoint y: 372, endPoint x: 325, endPoint y: 376, distance: 76.2
click at [325, 376] on li "Quick Bedding Refresh Dry pillows and blankets after washing for cozy, moisture…" at bounding box center [338, 356] width 184 height 59
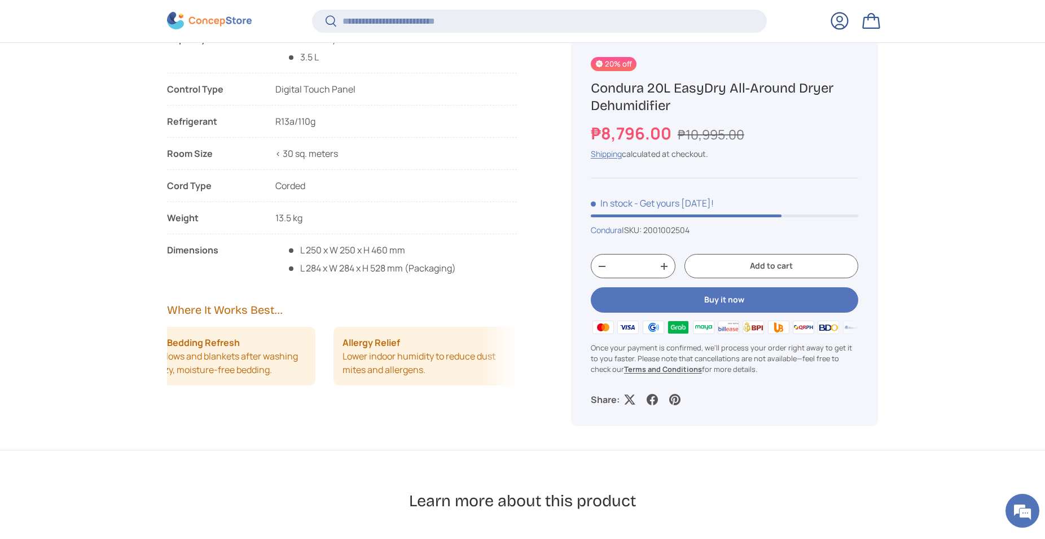
scroll to position [0, 644]
drag, startPoint x: 447, startPoint y: 376, endPoint x: 343, endPoint y: 386, distance: 104.3
click at [343, 385] on li "Allergy Relief Lower indoor humidity to reduce dust mites and allergens." at bounding box center [424, 356] width 184 height 59
drag, startPoint x: 425, startPoint y: 375, endPoint x: 349, endPoint y: 380, distance: 75.7
click at [349, 380] on li "Allergy Relief Lower indoor humidity to reduce dust mites and allergens." at bounding box center [424, 356] width 184 height 59
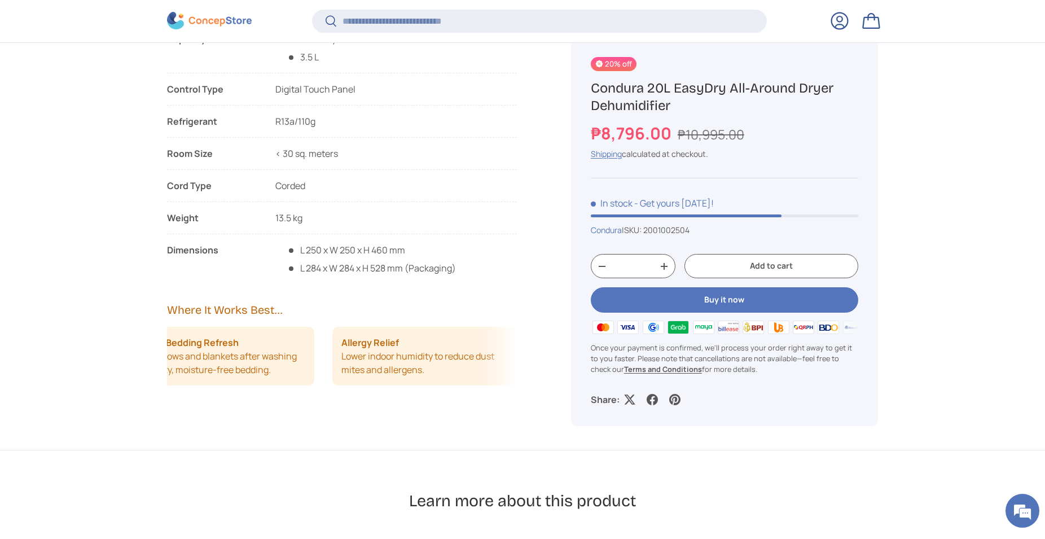
drag, startPoint x: 416, startPoint y: 375, endPoint x: 329, endPoint y: 378, distance: 86.9
click at [329, 378] on div "Rainy Season Laundry Dry clothes indoors when weather prevents outdoor drying. …" at bounding box center [342, 356] width 350 height 59
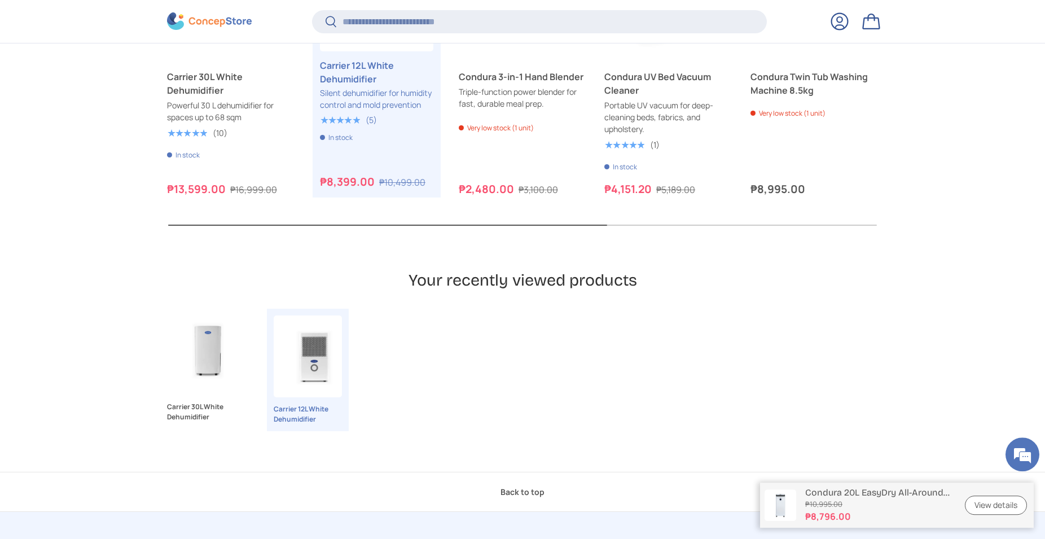
scroll to position [3391, 0]
